Goal: Task Accomplishment & Management: Manage account settings

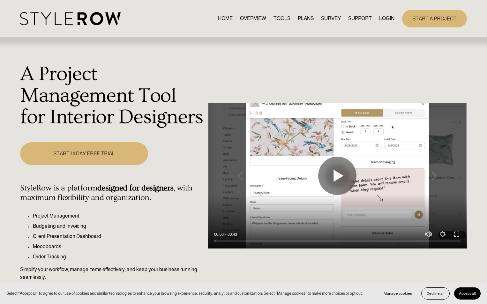
drag, startPoint x: 375, startPoint y: 18, endPoint x: 385, endPoint y: 19, distance: 10.2
click at [378, 18] on nav "HOME OVERVIEW TOOLS PLANS SURVEY SUPPORT QUESTIONS FEATURED STYLEBOARD RESOURCE…" at bounding box center [306, 18] width 176 height 9
click at [386, 18] on link "LOGIN" at bounding box center [386, 18] width 15 height 9
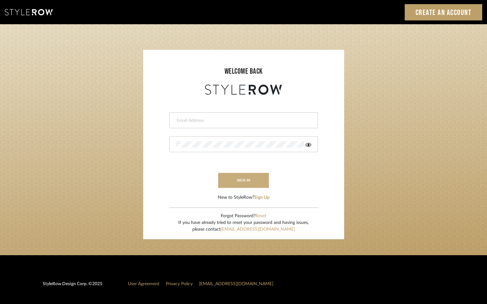
type input "jensalmon@perlalichi.com"
click at [240, 177] on button "sign in" at bounding box center [243, 180] width 51 height 15
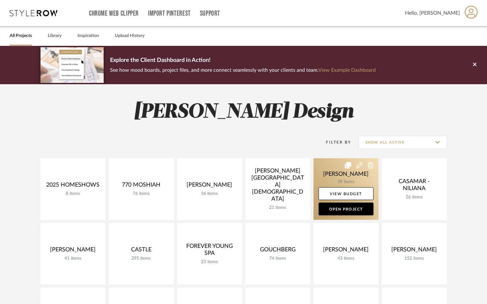
click at [330, 175] on link at bounding box center [345, 189] width 65 height 62
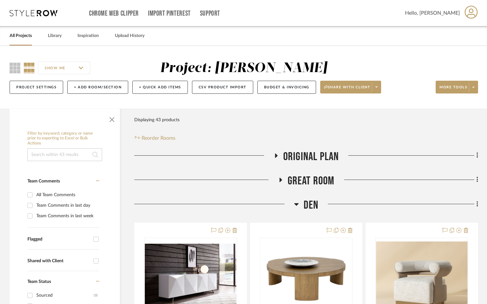
click at [278, 180] on icon at bounding box center [280, 179] width 8 height 5
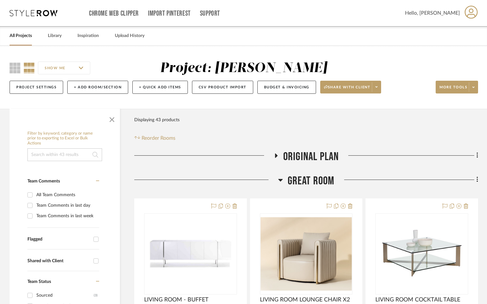
click at [334, 166] on div "ORIGINAL PLAN" at bounding box center [306, 158] width 344 height 16
click at [280, 180] on icon at bounding box center [280, 180] width 4 height 3
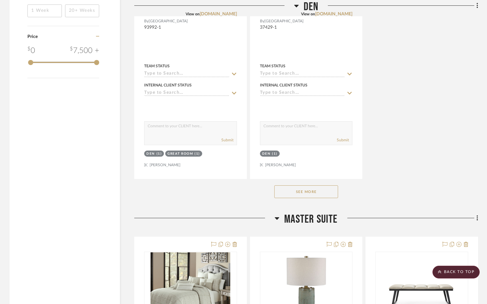
scroll to position [893, 0]
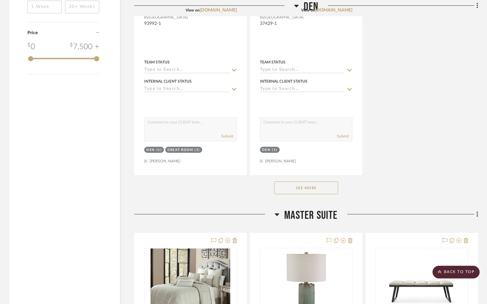
click at [322, 187] on button "See More" at bounding box center [306, 187] width 64 height 13
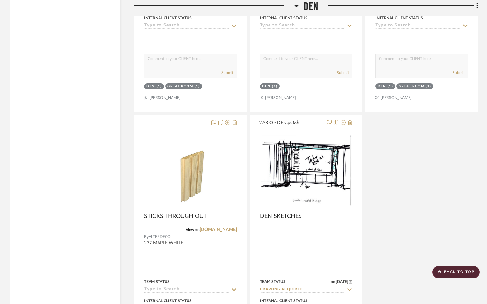
scroll to position [957, 0]
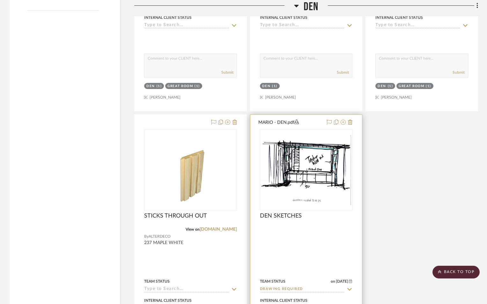
click at [325, 229] on div at bounding box center [306, 229] width 93 height 6
click at [312, 182] on img "0" at bounding box center [307, 170] width 92 height 70
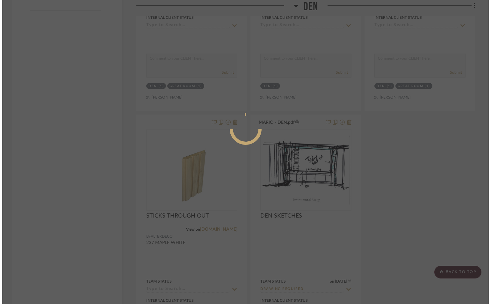
scroll to position [0, 0]
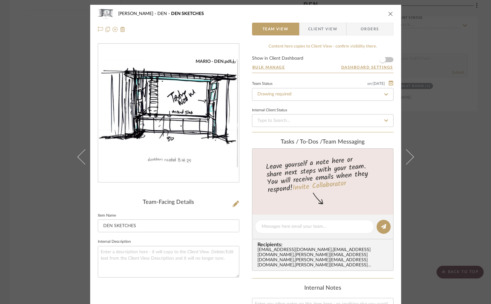
click at [180, 120] on img "0" at bounding box center [168, 113] width 141 height 109
